Goal: Navigation & Orientation: Find specific page/section

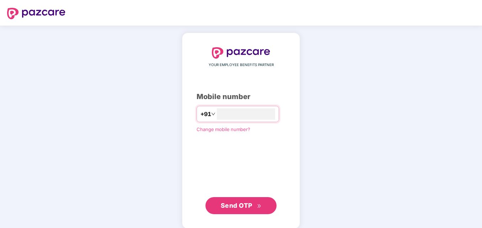
type input "**********"
click at [232, 208] on span "Send OTP" at bounding box center [237, 204] width 32 height 7
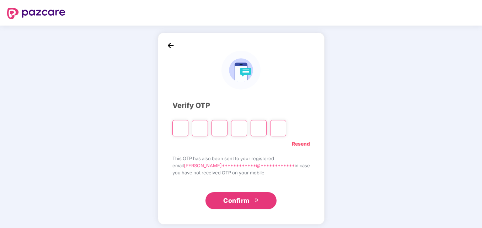
type input "*"
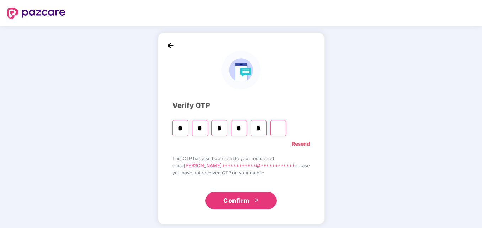
type input "*"
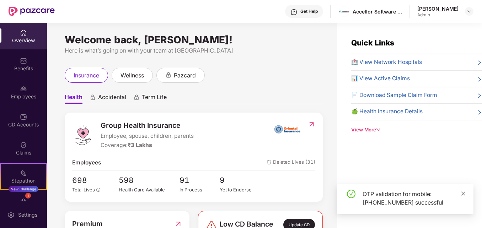
click at [463, 193] on icon "close" at bounding box center [463, 194] width 4 height 4
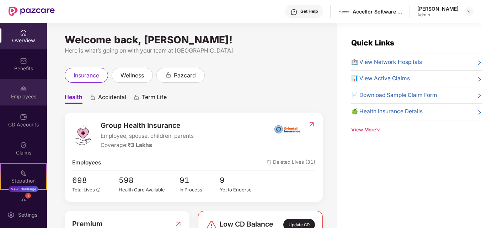
click at [27, 92] on div "Employees" at bounding box center [23, 92] width 47 height 27
